Goal: Browse casually

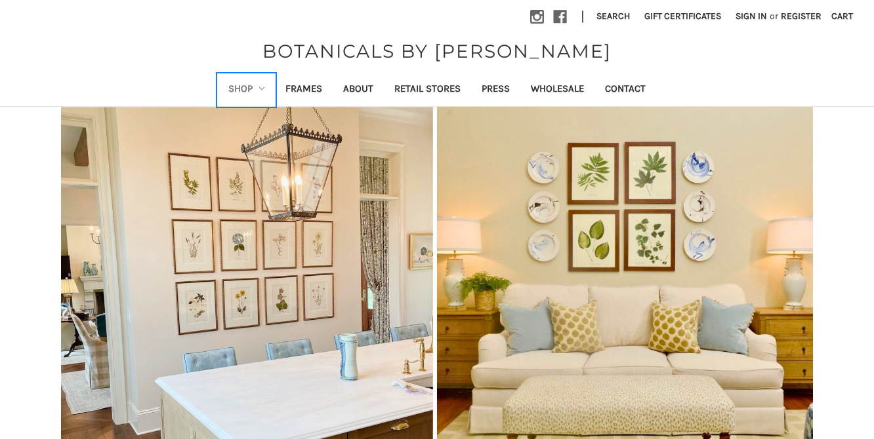
click at [251, 86] on link "Shop" at bounding box center [247, 90] width 58 height 32
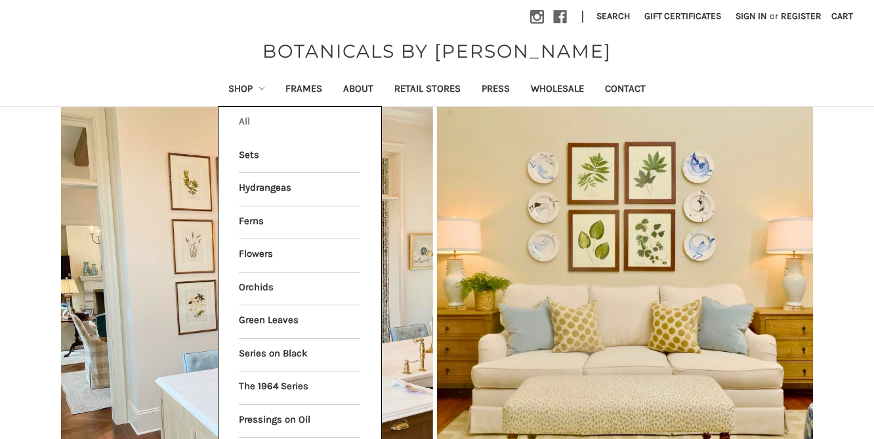
click at [248, 119] on link "All Shop" at bounding box center [299, 123] width 121 height 33
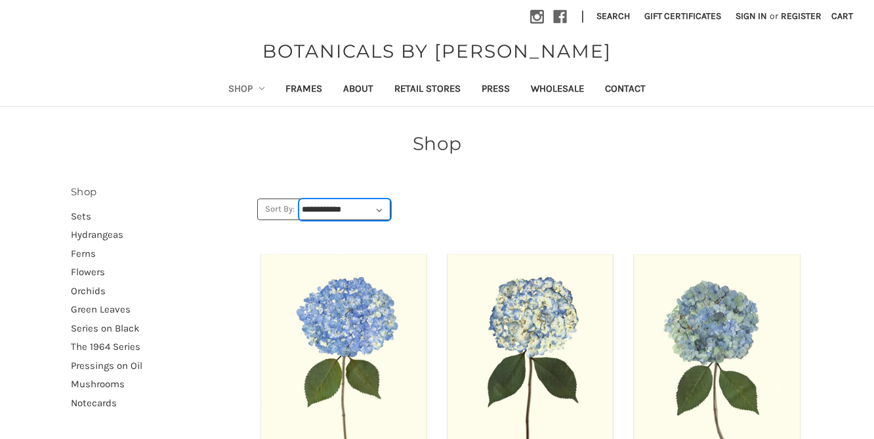
click at [341, 210] on select "**********" at bounding box center [345, 210] width 90 height 20
click at [300, 200] on select "**********" at bounding box center [345, 210] width 90 height 20
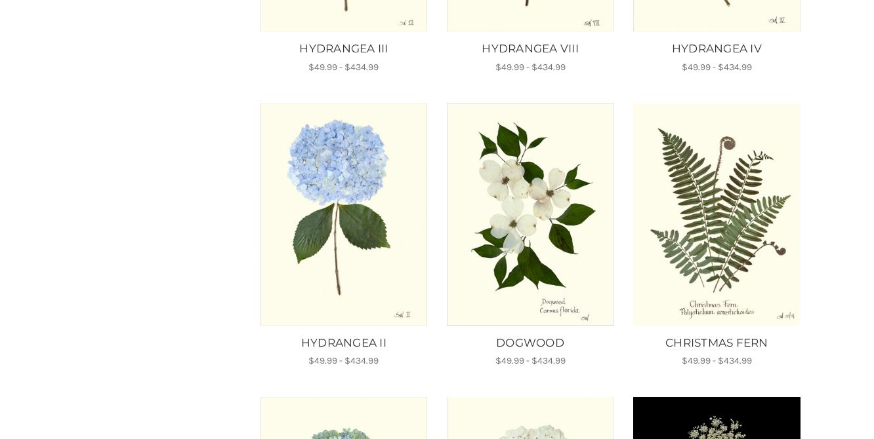
scroll to position [447, 0]
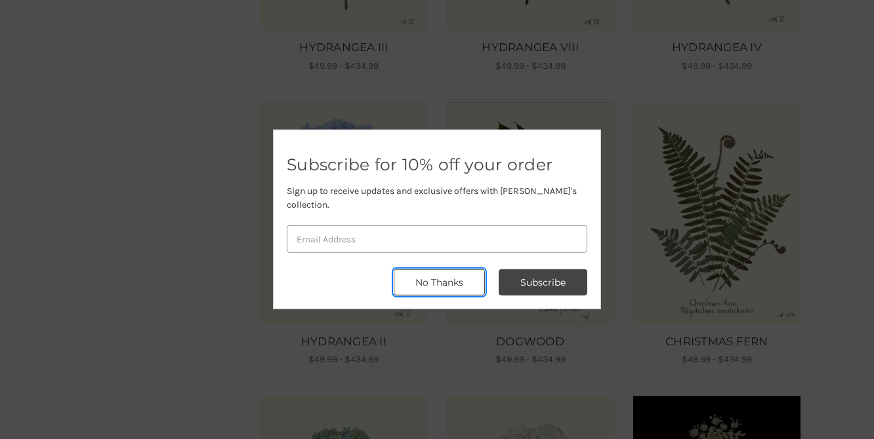
click at [454, 270] on button "No Thanks" at bounding box center [439, 283] width 91 height 26
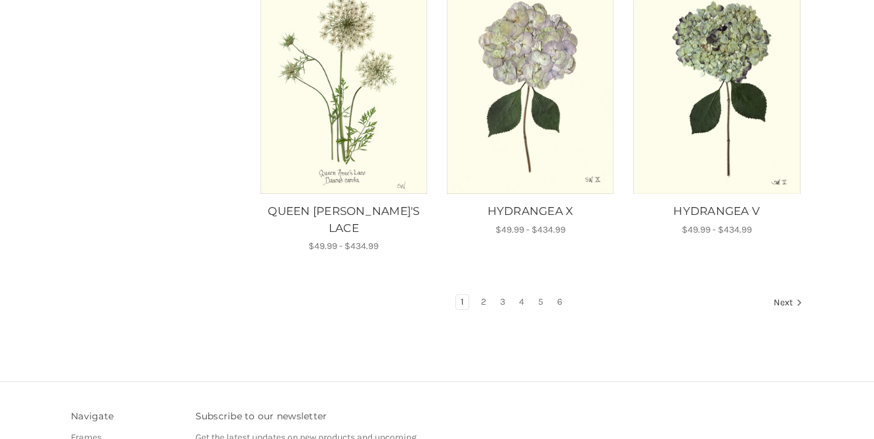
scroll to position [1188, 0]
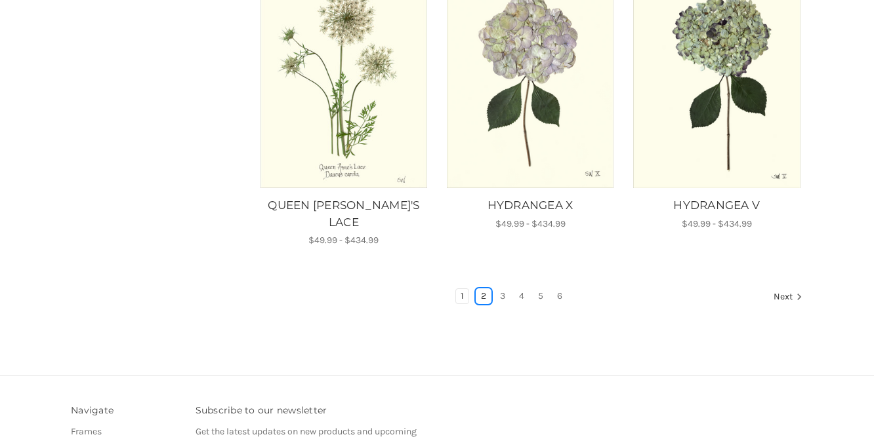
click at [486, 289] on link "2" at bounding box center [483, 296] width 14 height 14
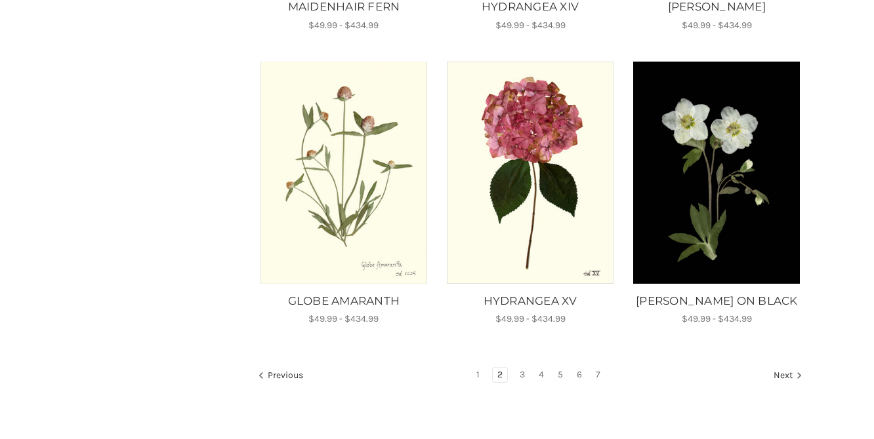
scroll to position [1490, 0]
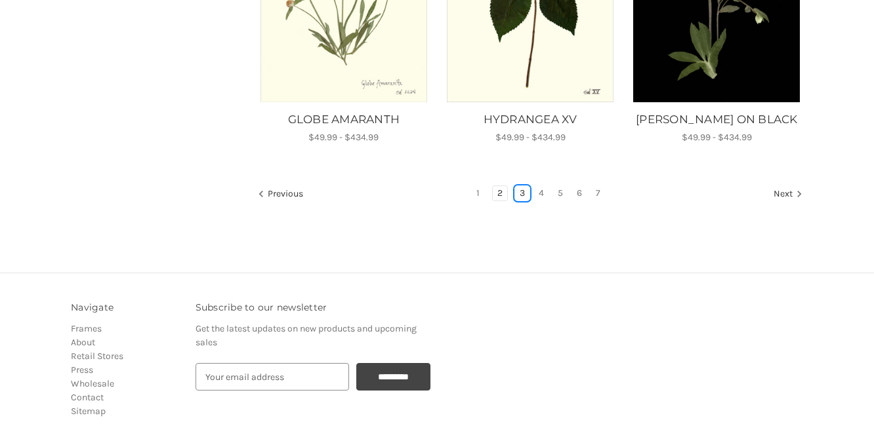
click at [522, 186] on link "3" at bounding box center [522, 193] width 14 height 14
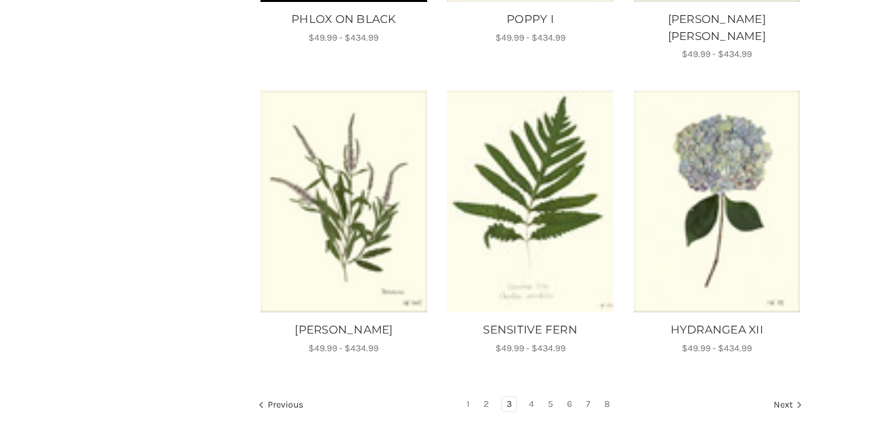
scroll to position [1095, 0]
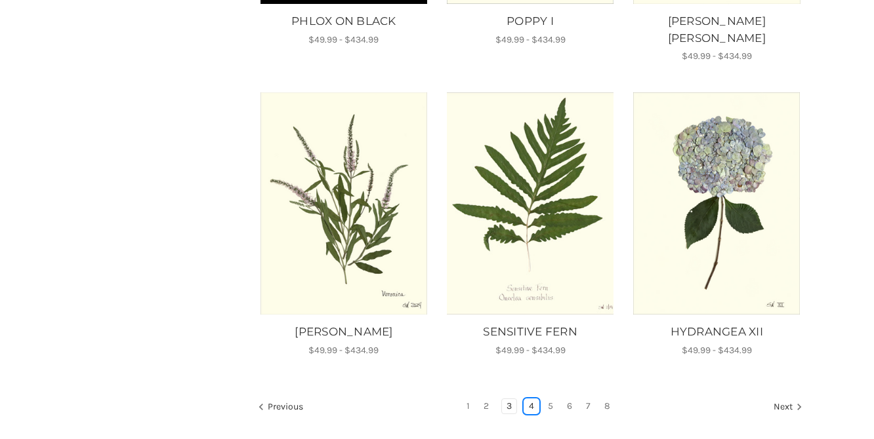
click at [533, 399] on link "4" at bounding box center [531, 406] width 14 height 14
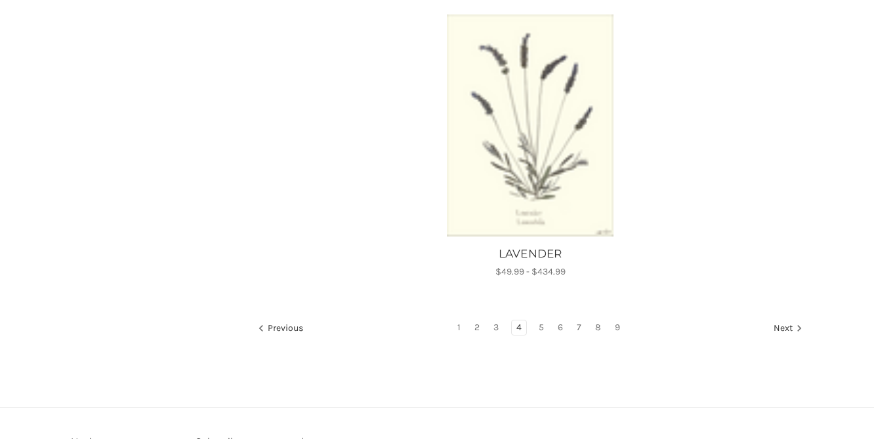
scroll to position [1695, 0]
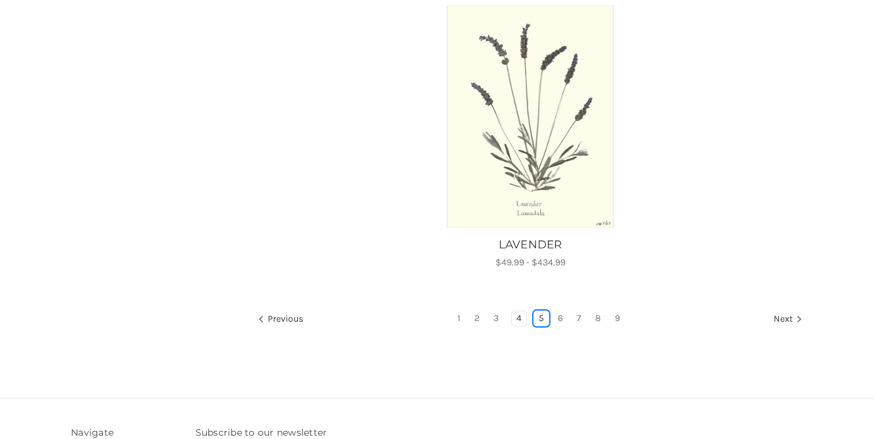
click at [539, 317] on link "5" at bounding box center [541, 319] width 14 height 14
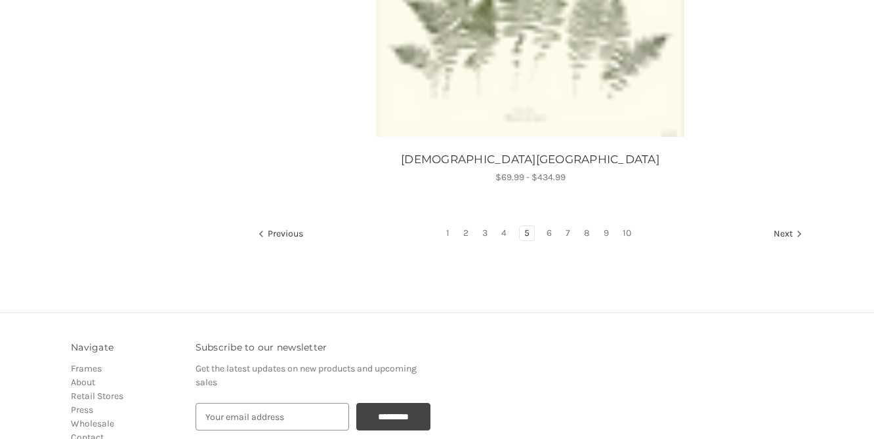
scroll to position [1533, 0]
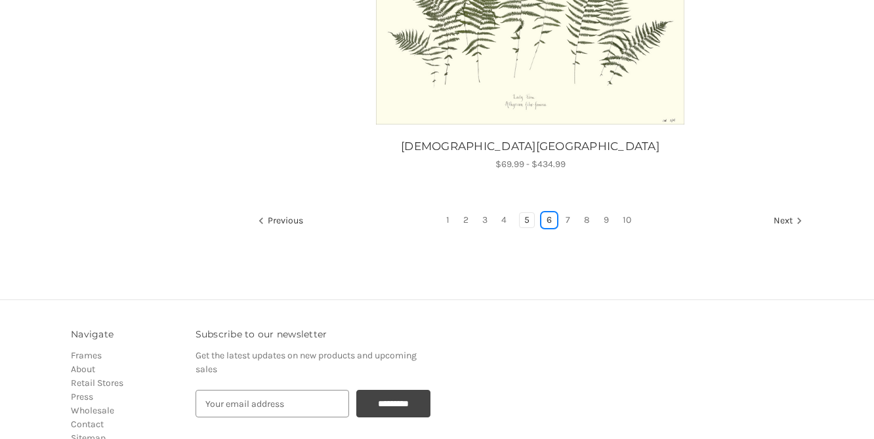
click at [550, 221] on link "6" at bounding box center [549, 220] width 14 height 14
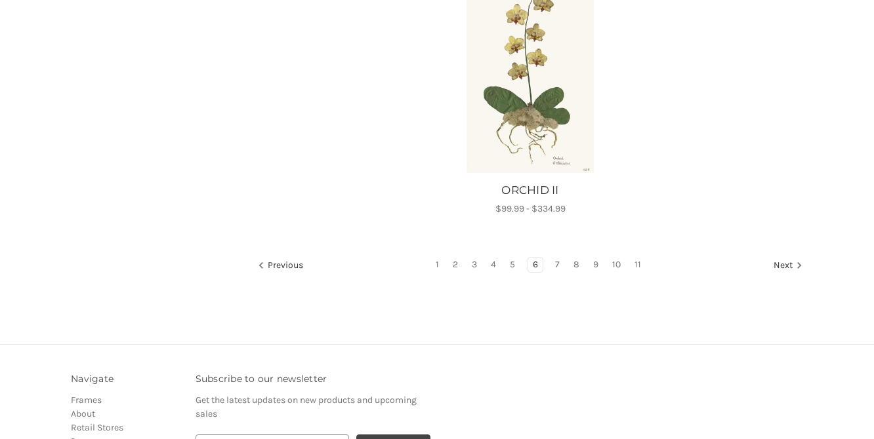
scroll to position [1510, 0]
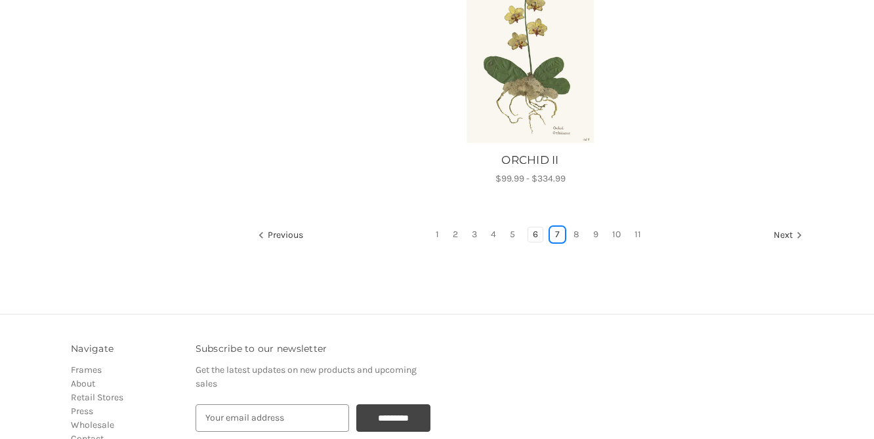
click at [551, 242] on link "7" at bounding box center [557, 235] width 14 height 14
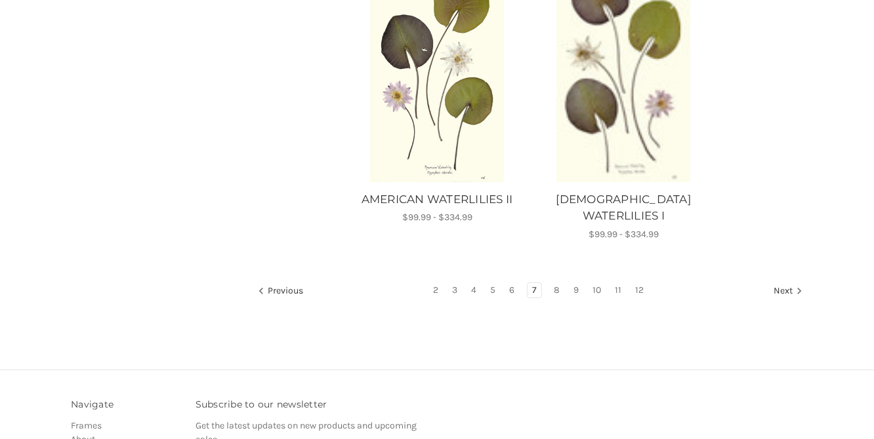
scroll to position [1470, 0]
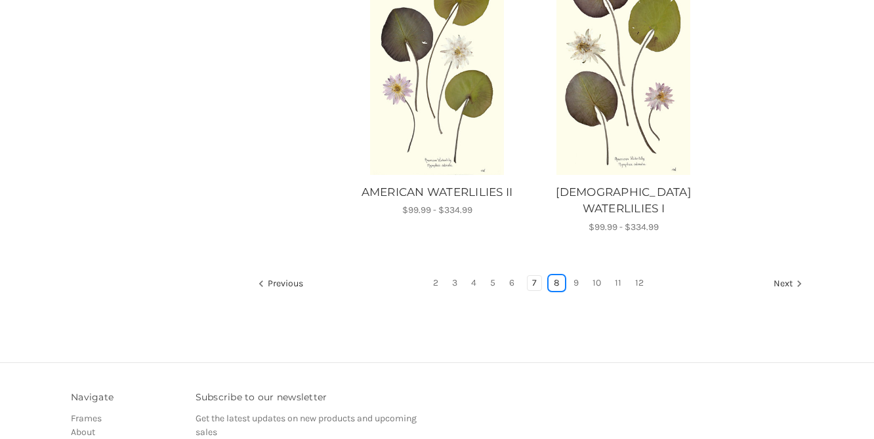
click at [557, 276] on link "8" at bounding box center [556, 283] width 15 height 14
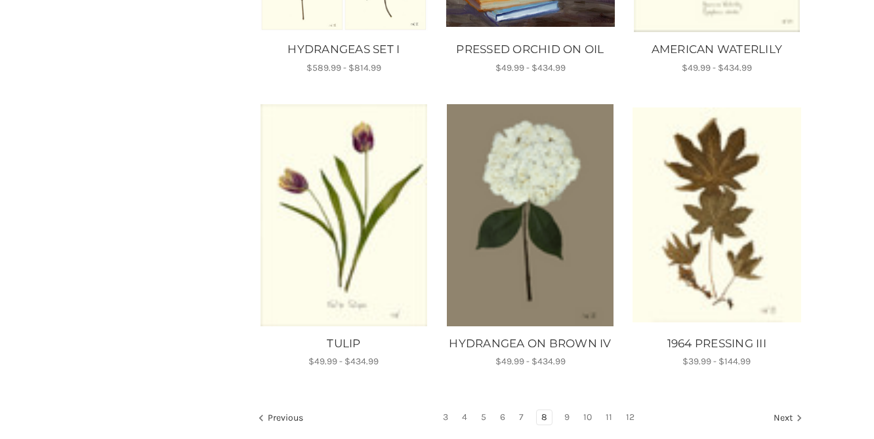
scroll to position [1129, 0]
